Goal: Use online tool/utility: Utilize a website feature to perform a specific function

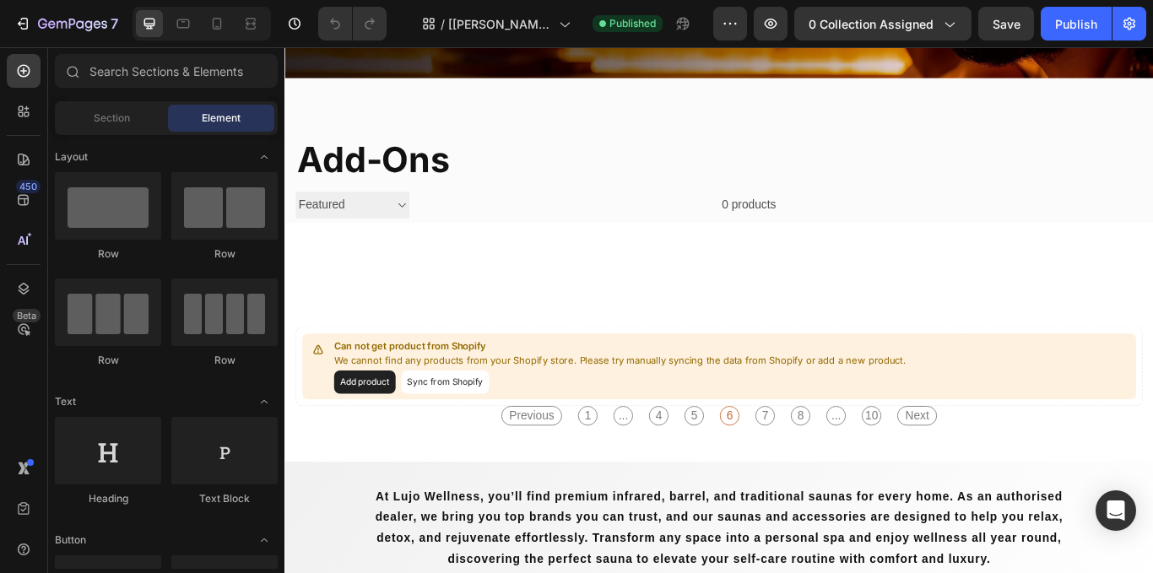
scroll to position [332, 0]
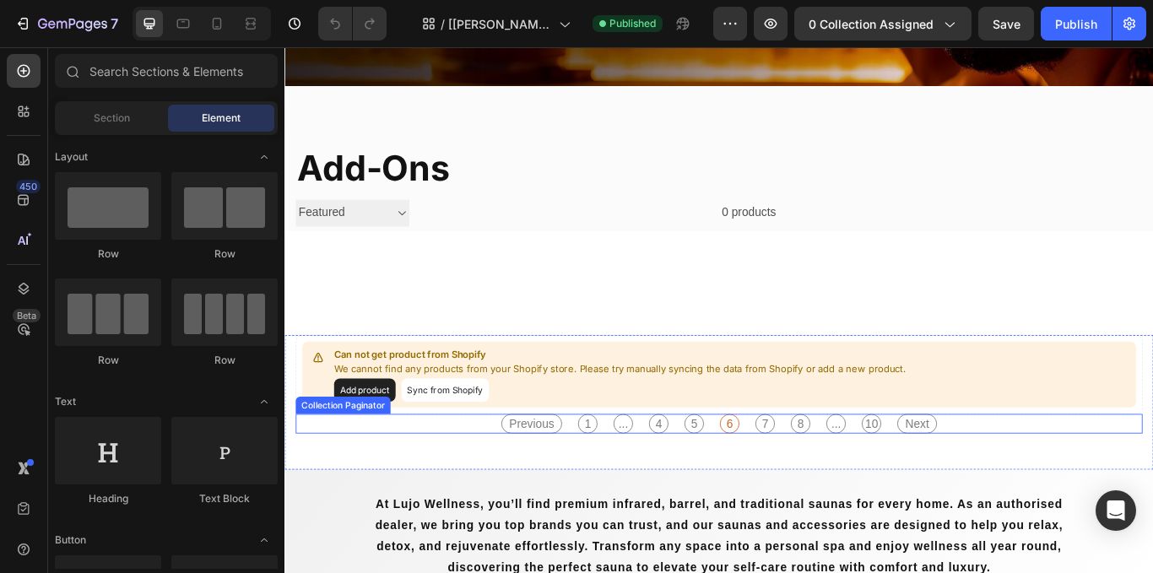
click at [605, 487] on div "Previous 1 ... 4 5 6 7 8 ... 10 Next" at bounding box center [791, 486] width 527 height 23
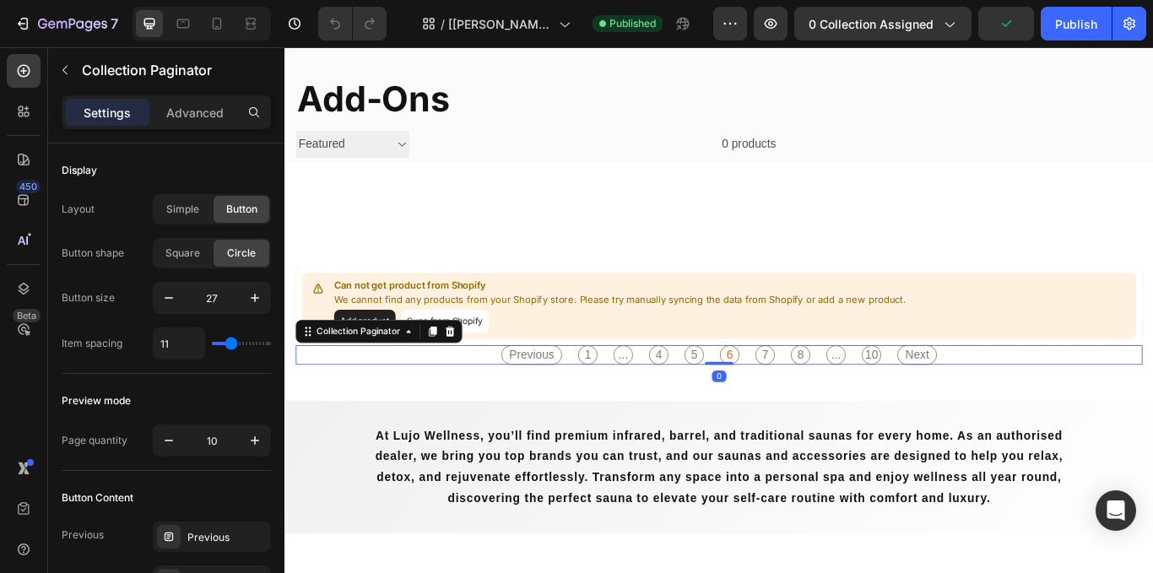
scroll to position [413, 0]
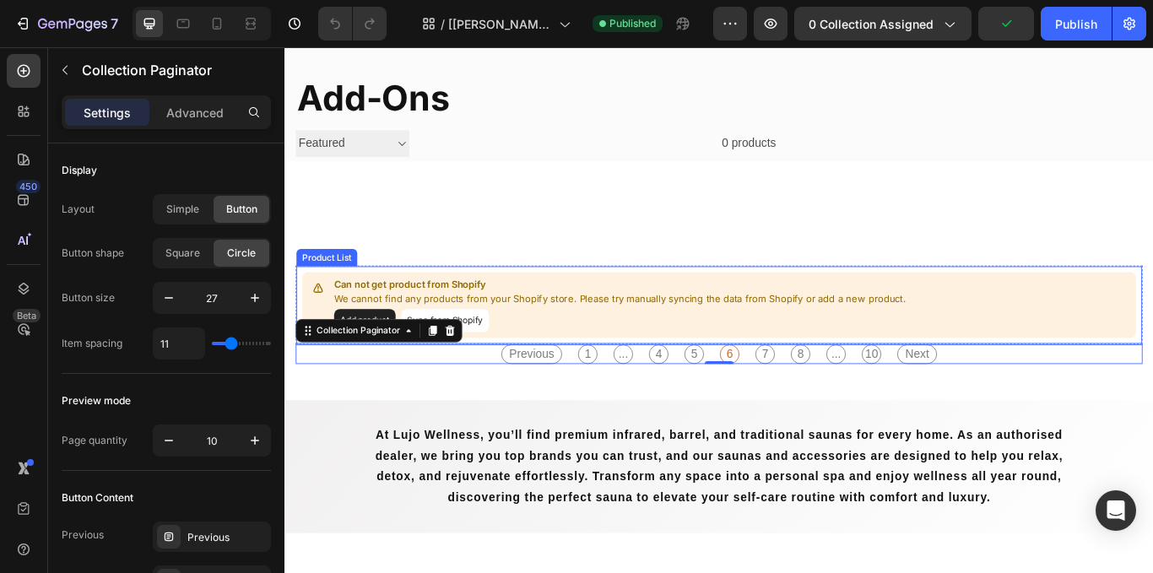
click at [555, 342] on p "We cannot find any products from your Shopify store. Please try manually syncin…" at bounding box center [675, 342] width 667 height 17
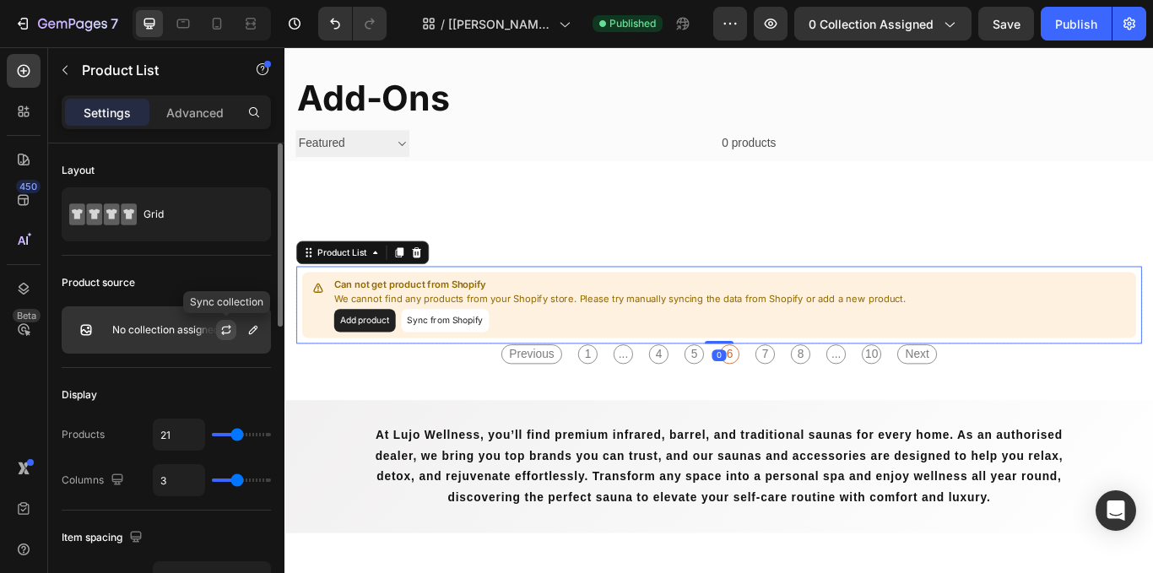
click at [225, 335] on icon "button" at bounding box center [227, 330] width 14 height 14
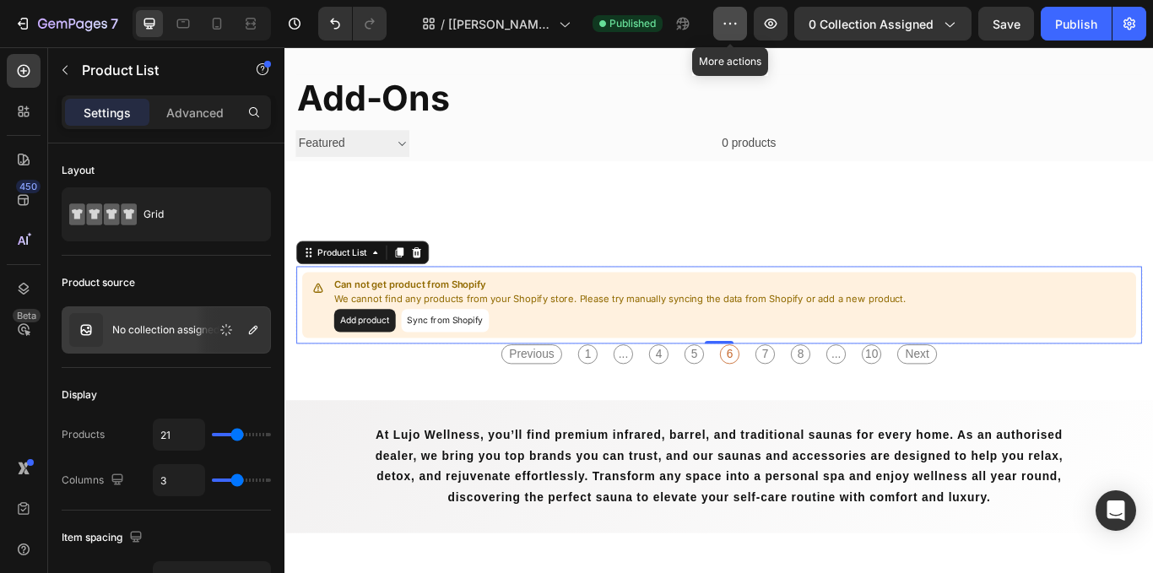
click at [719, 30] on button "button" at bounding box center [731, 24] width 34 height 34
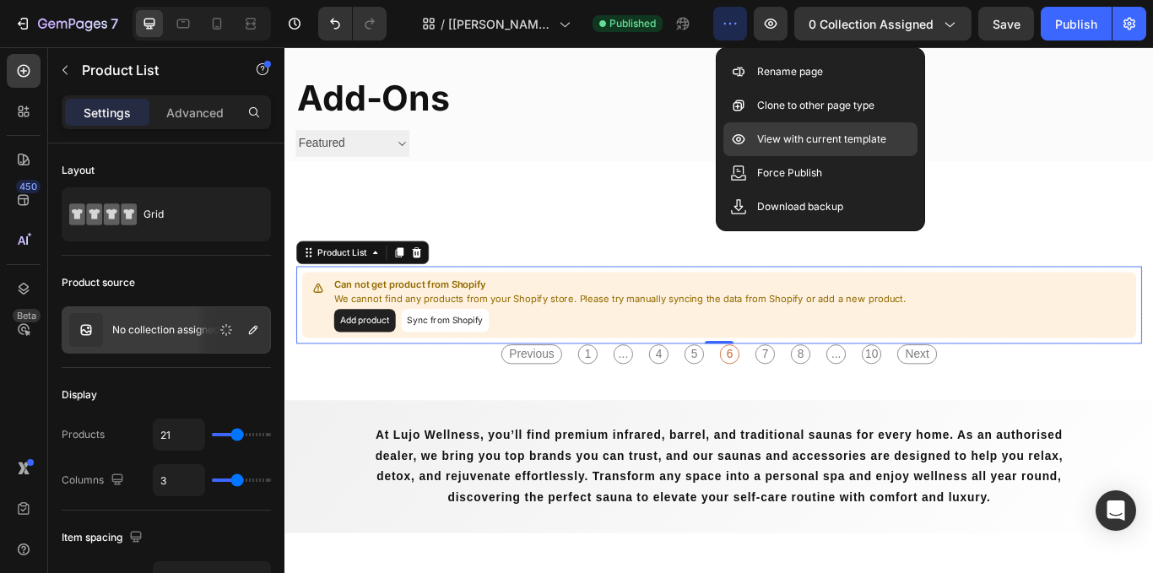
click at [797, 133] on p "View with current template" at bounding box center [821, 139] width 129 height 17
click at [806, 132] on p "View with current template" at bounding box center [821, 139] width 129 height 17
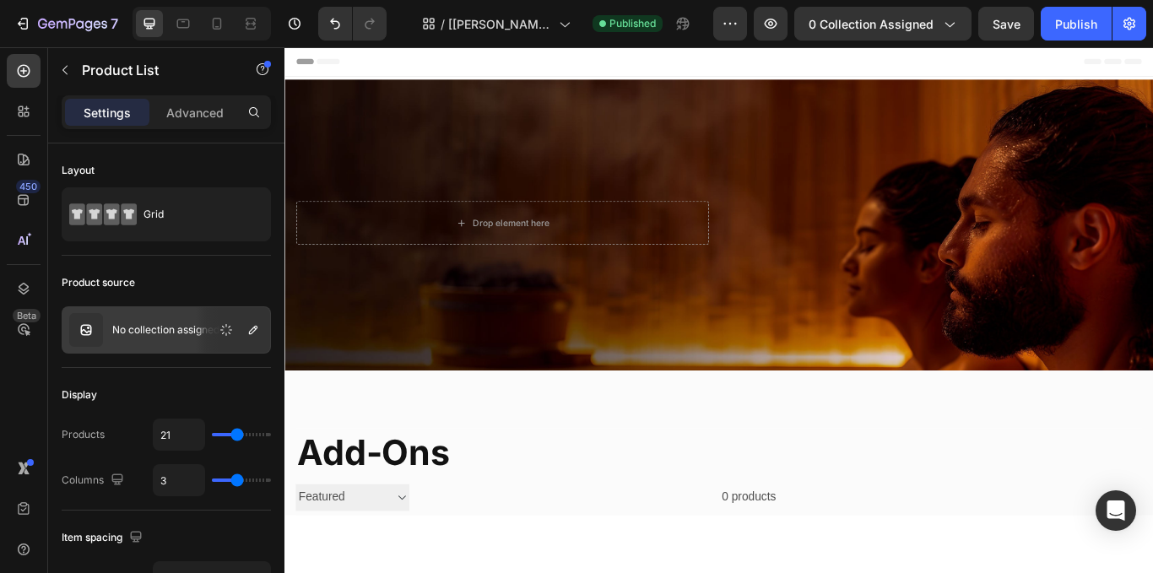
click at [592, 40] on div "/ [[PERSON_NAME]] FINAL Collection Page - [DATE] 00:39:29 Published" at bounding box center [556, 24] width 313 height 34
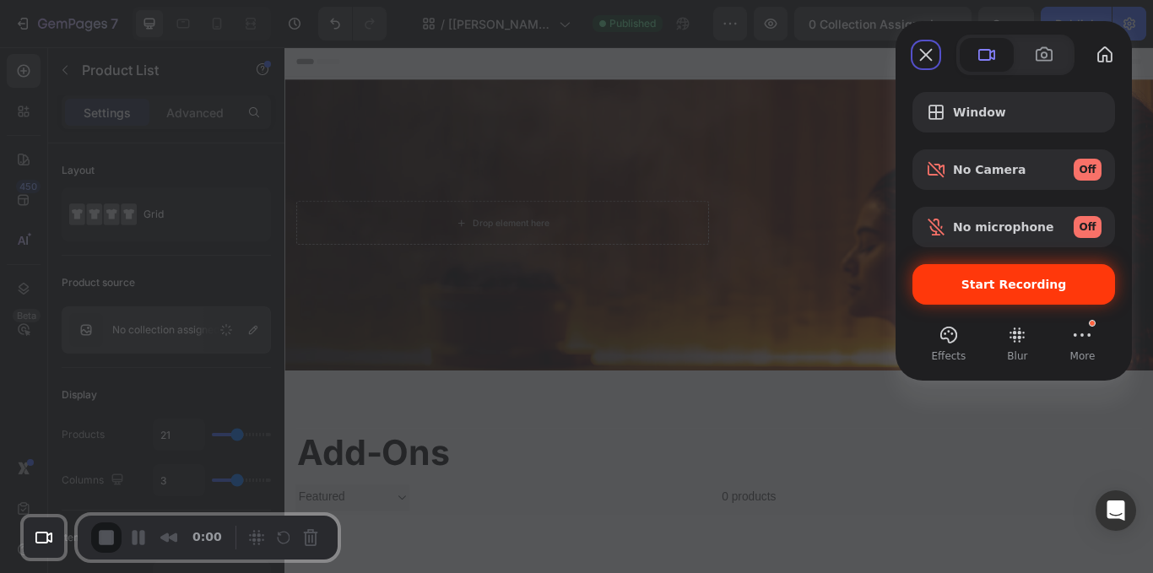
click at [986, 292] on div "Start Recording" at bounding box center [1014, 284] width 203 height 41
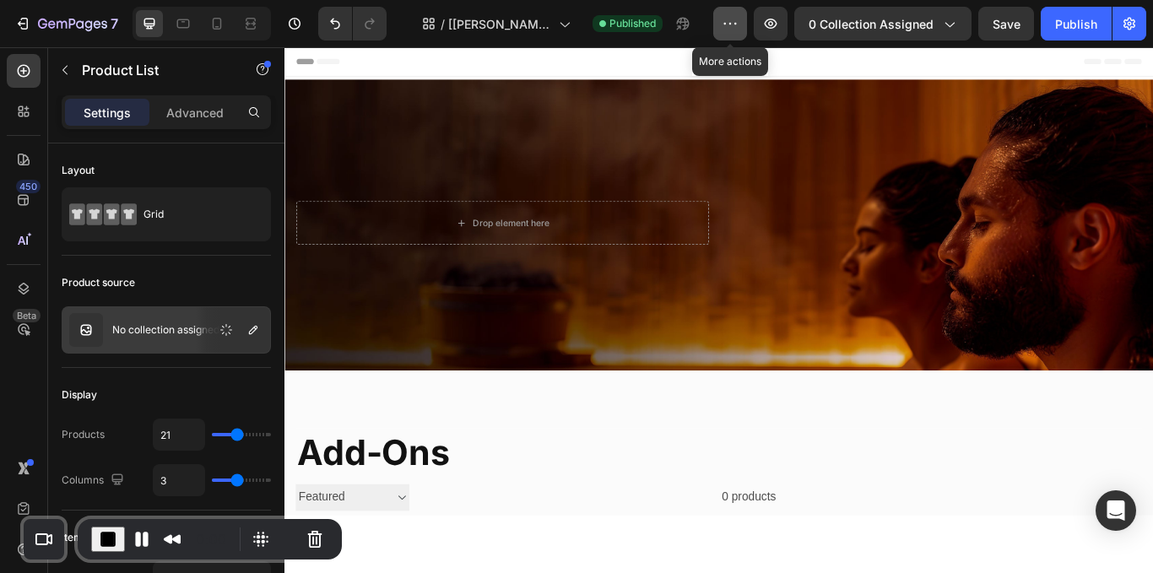
click at [723, 26] on button "button" at bounding box center [731, 24] width 34 height 34
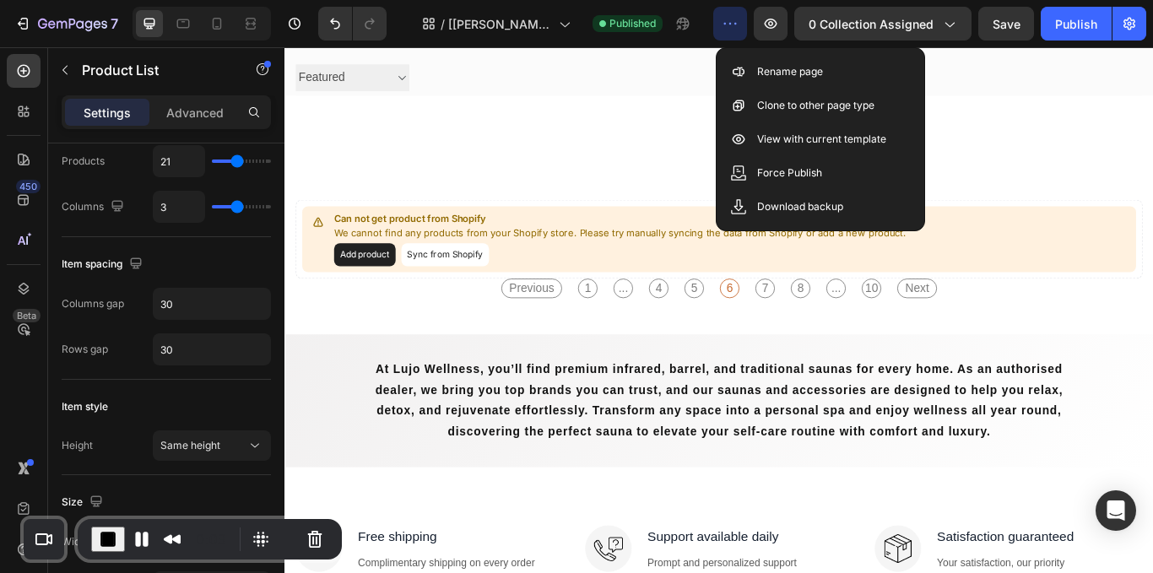
scroll to position [491, 0]
click at [811, 140] on p "View with current template" at bounding box center [821, 139] width 129 height 17
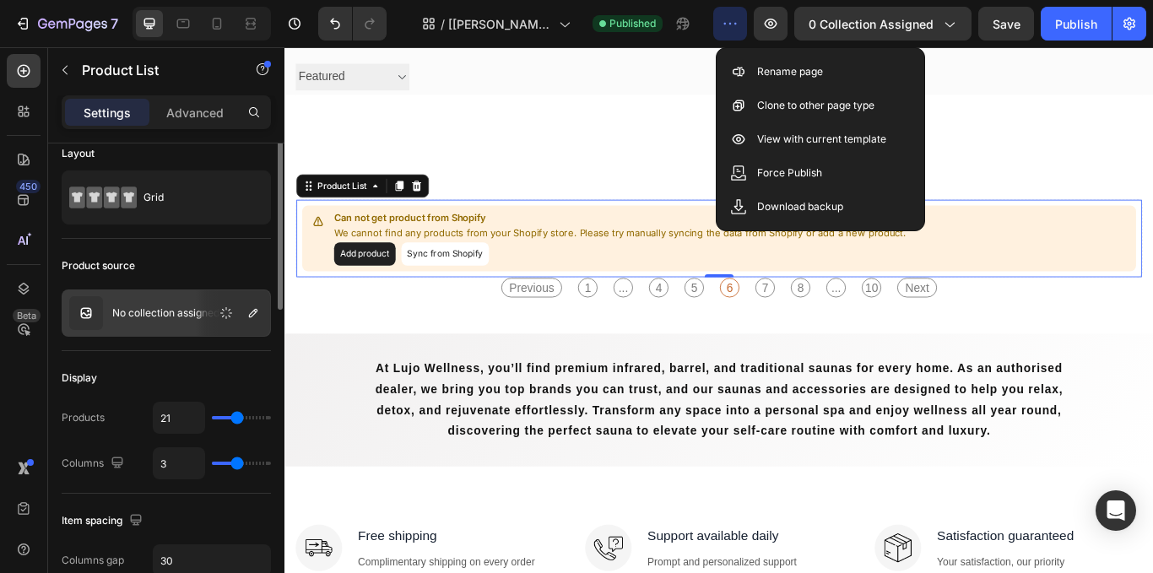
scroll to position [0, 0]
